Goal: Task Accomplishment & Management: Manage account settings

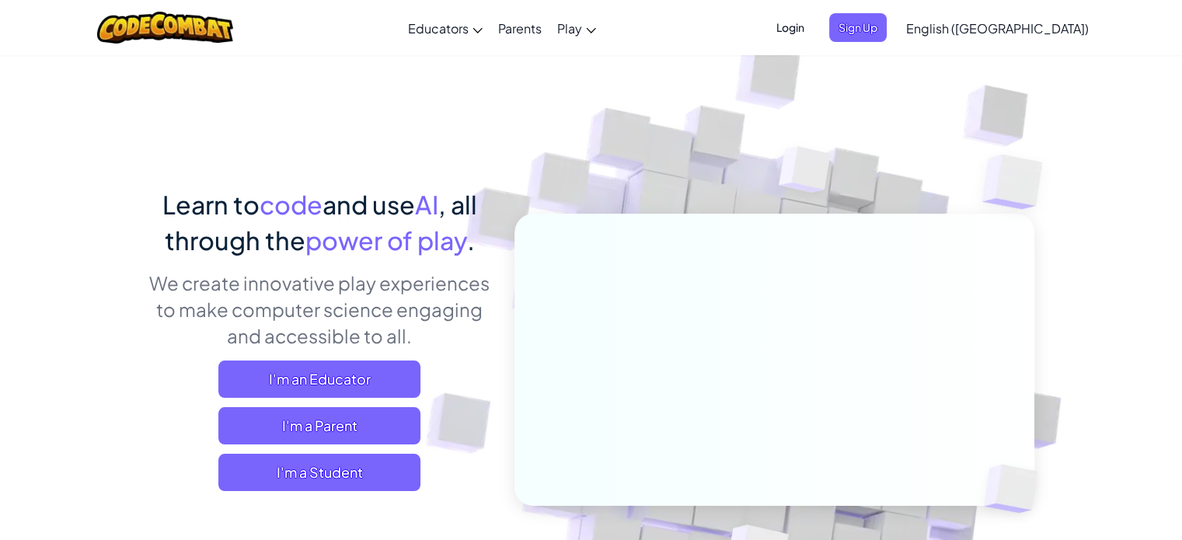
click at [814, 24] on span "Login" at bounding box center [790, 27] width 47 height 29
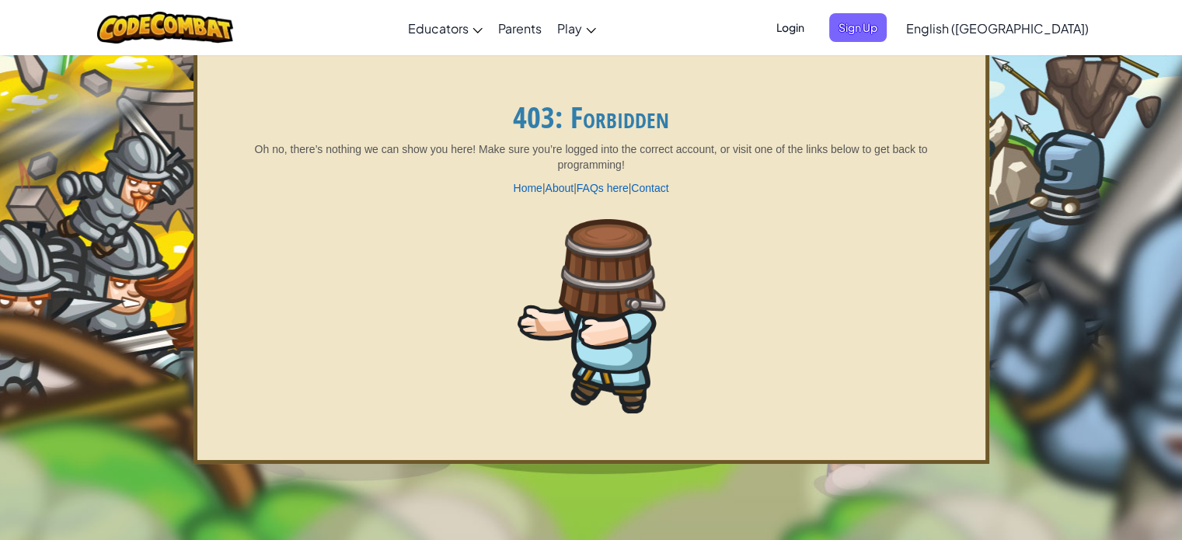
click at [814, 28] on span "Login" at bounding box center [790, 27] width 47 height 29
